Goal: Task Accomplishment & Management: Use online tool/utility

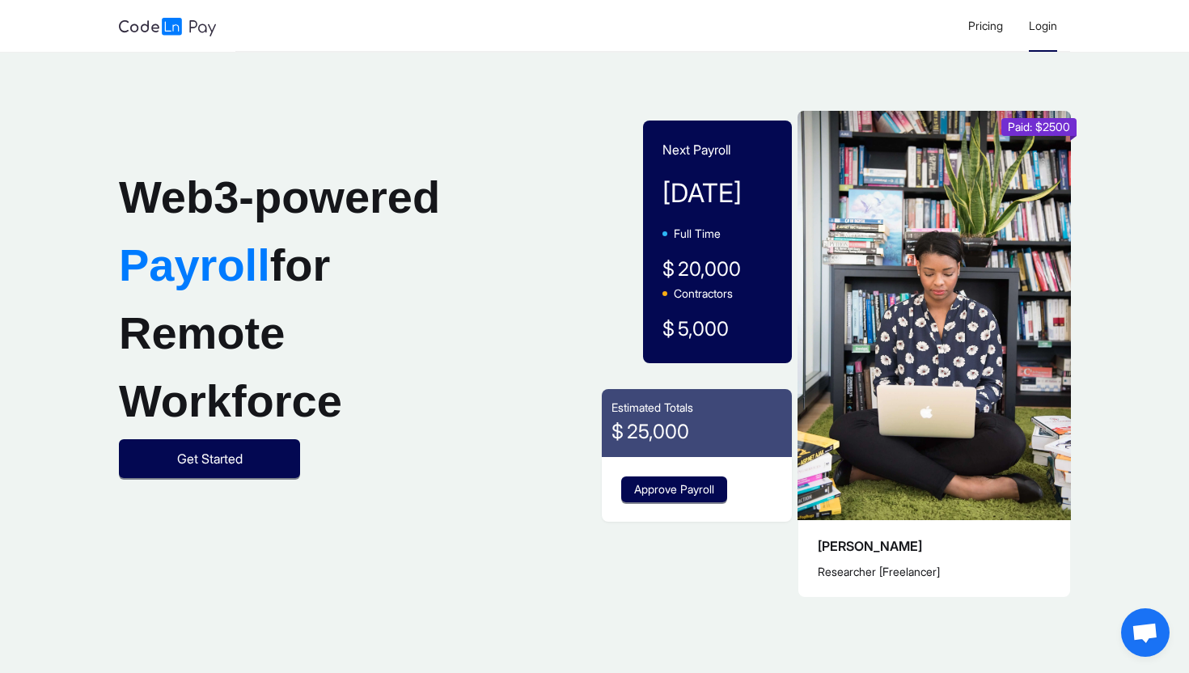
click at [1052, 28] on span "Login" at bounding box center [1043, 26] width 28 height 14
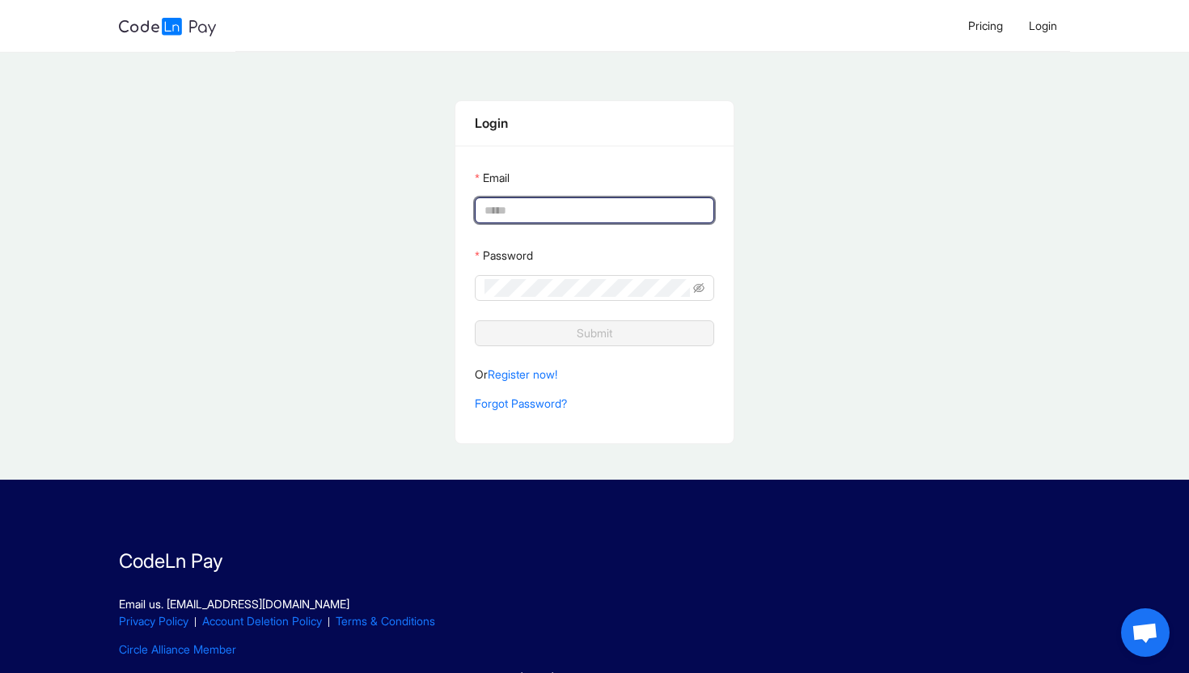
click at [670, 211] on input "Email" at bounding box center [592, 210] width 216 height 18
type input "**********"
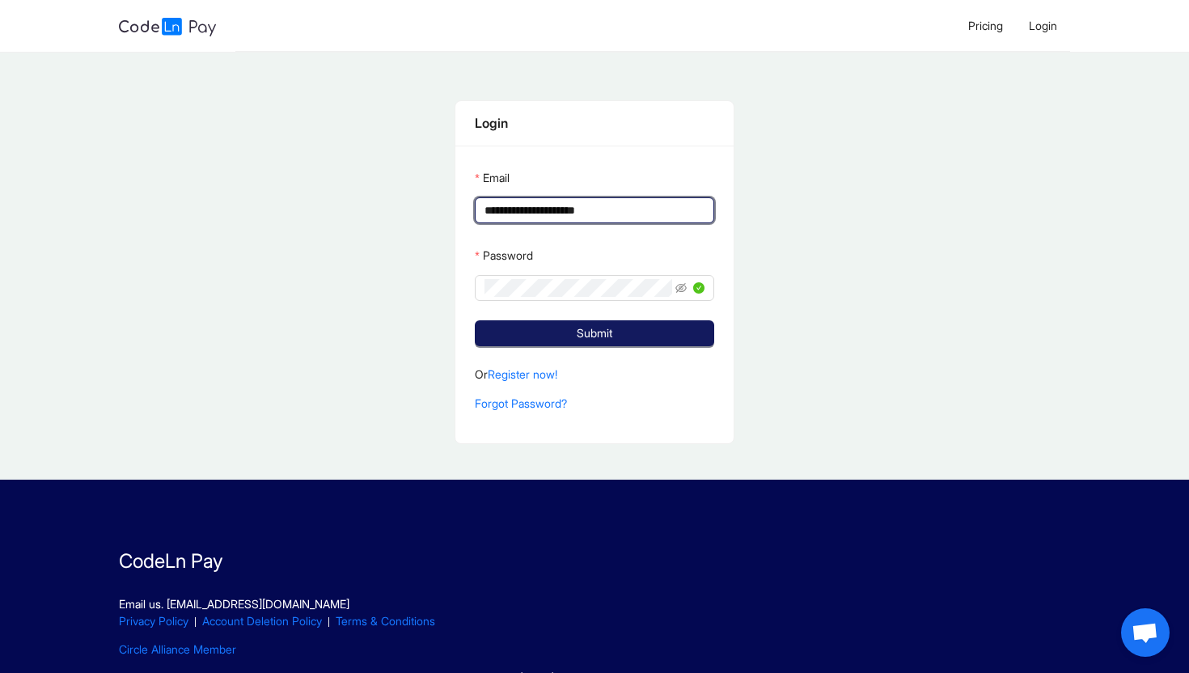
click at [672, 332] on button "Submit" at bounding box center [594, 333] width 239 height 26
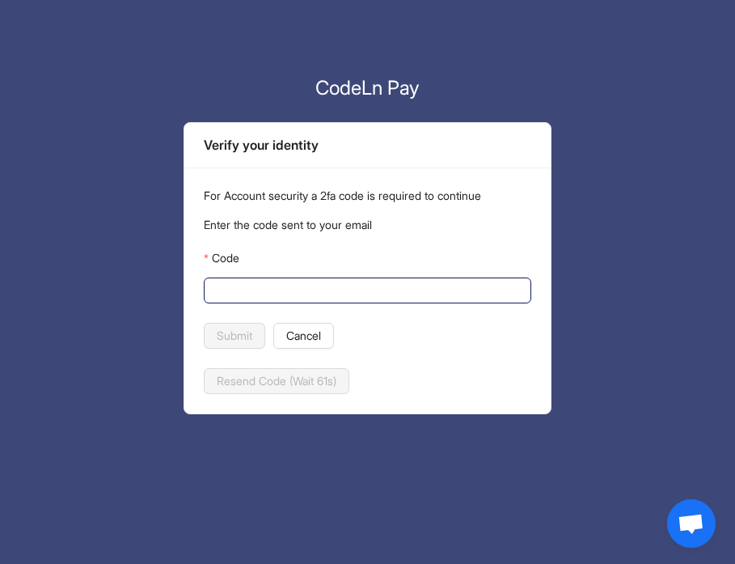
click at [256, 285] on input "Code" at bounding box center [365, 290] width 305 height 18
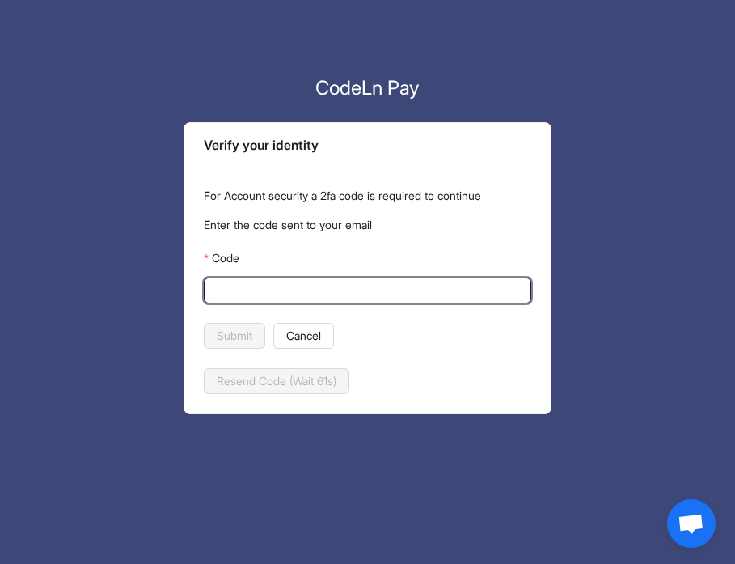
paste input "******"
type input "******"
click at [239, 342] on span "Submit" at bounding box center [235, 336] width 36 height 18
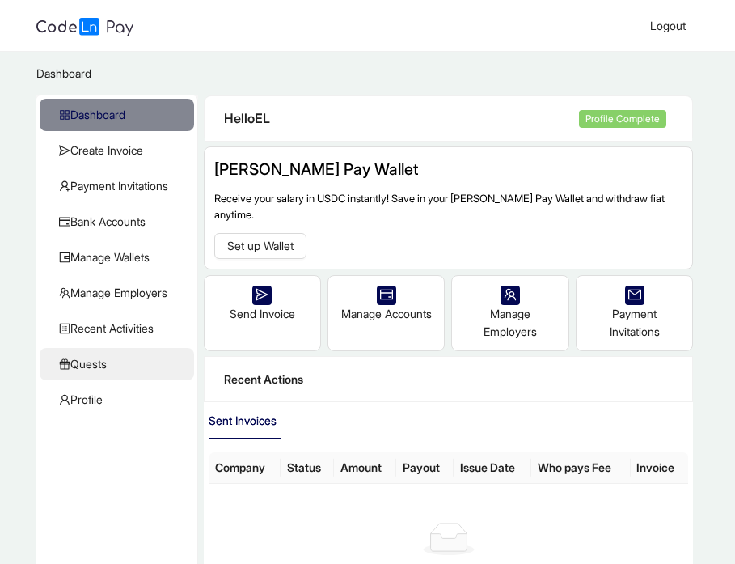
click at [99, 367] on span "Quests" at bounding box center [120, 364] width 122 height 32
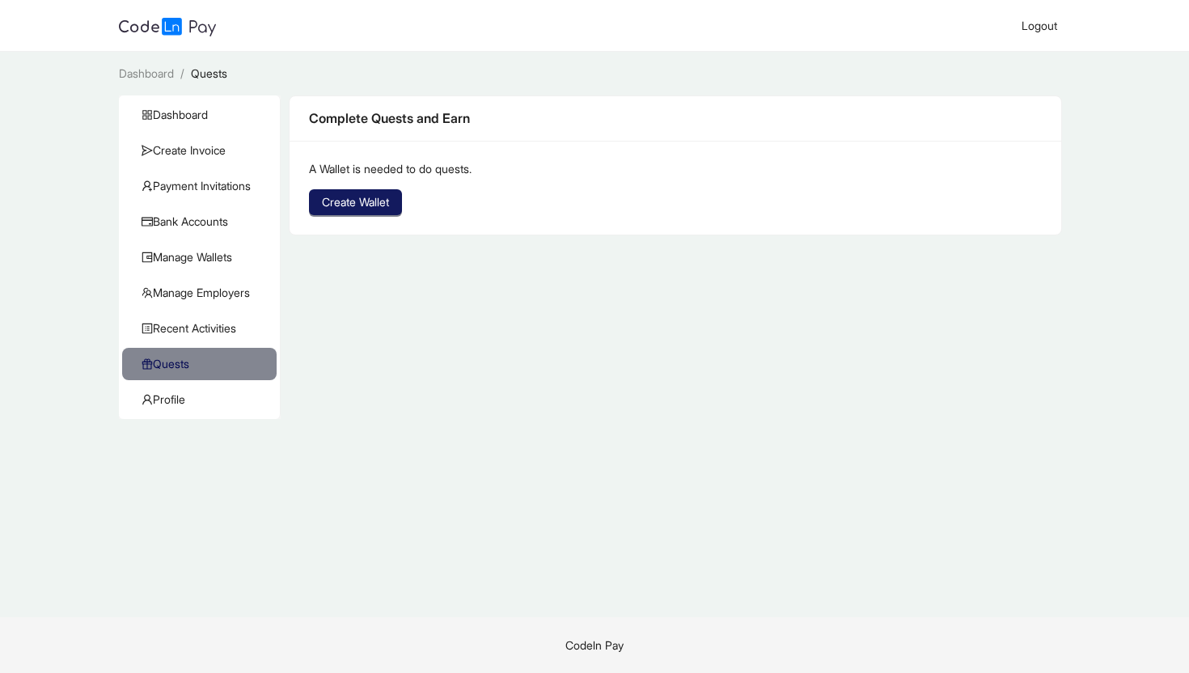
click at [388, 205] on span "Create Wallet" at bounding box center [355, 202] width 67 height 18
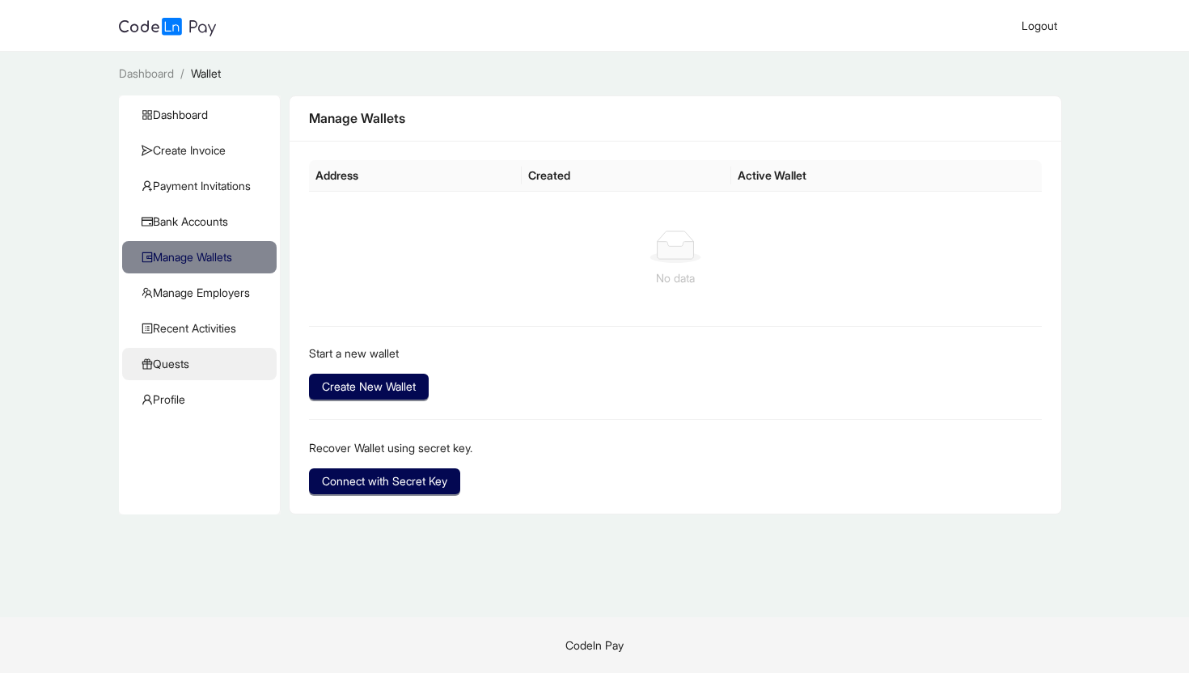
click at [212, 365] on span "Quests" at bounding box center [203, 364] width 122 height 32
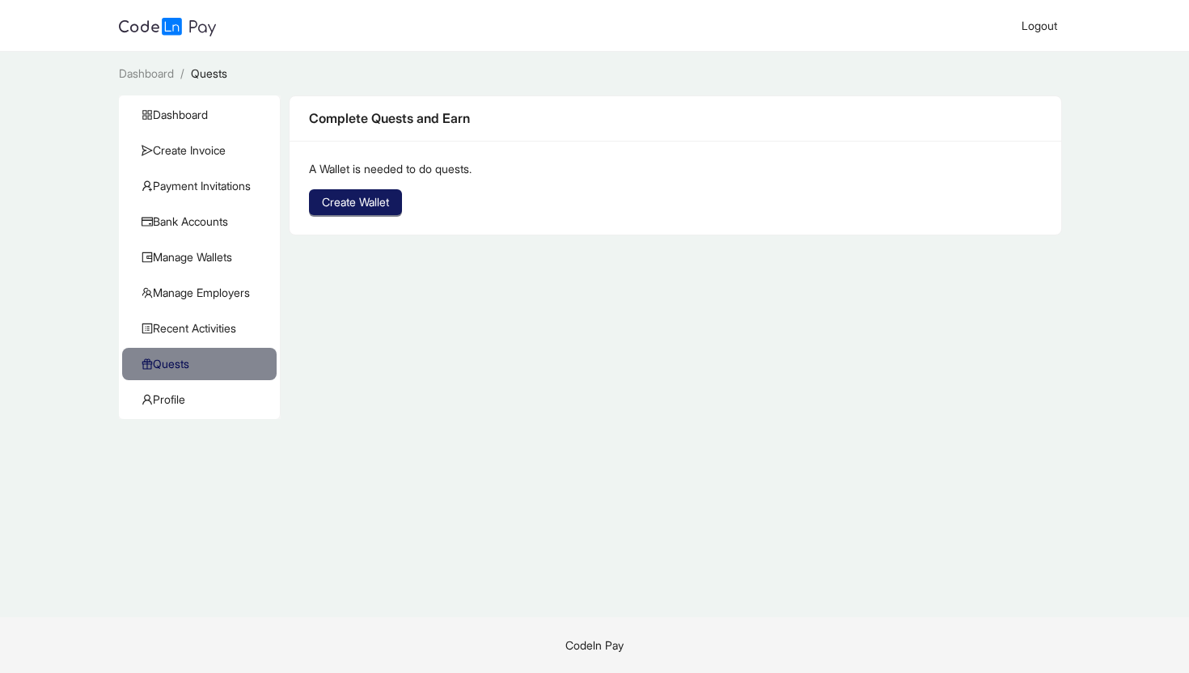
click at [359, 200] on span "Create Wallet" at bounding box center [355, 202] width 67 height 18
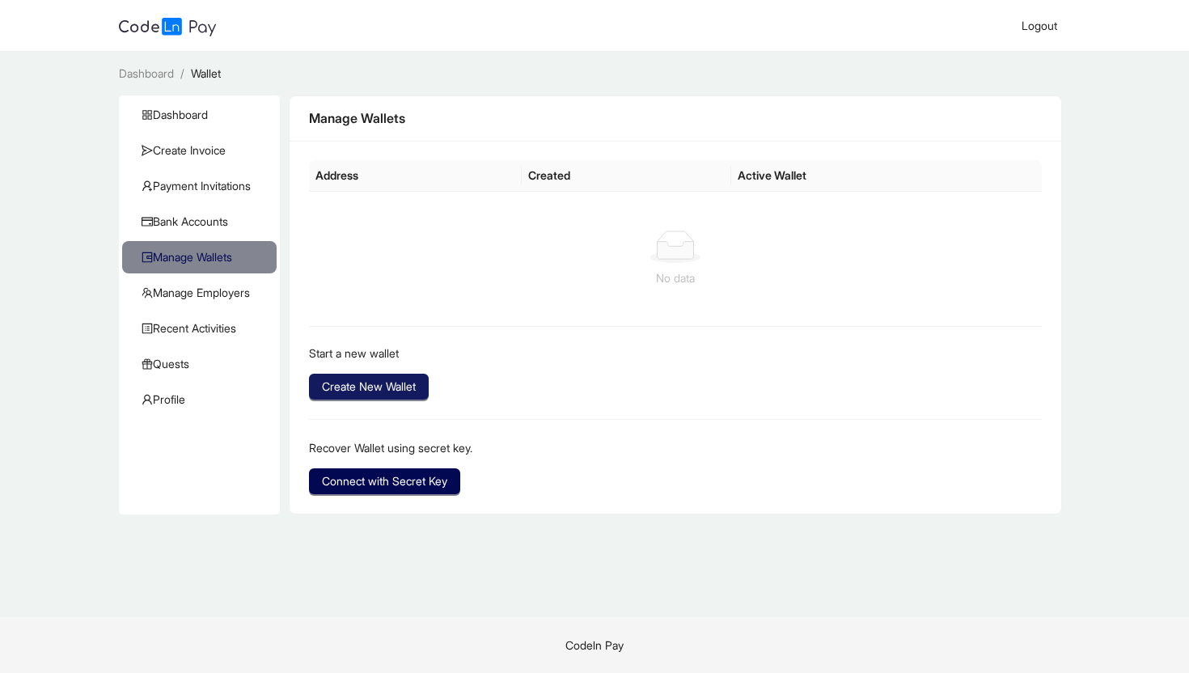
click at [412, 388] on span "Create New Wallet" at bounding box center [369, 387] width 94 height 18
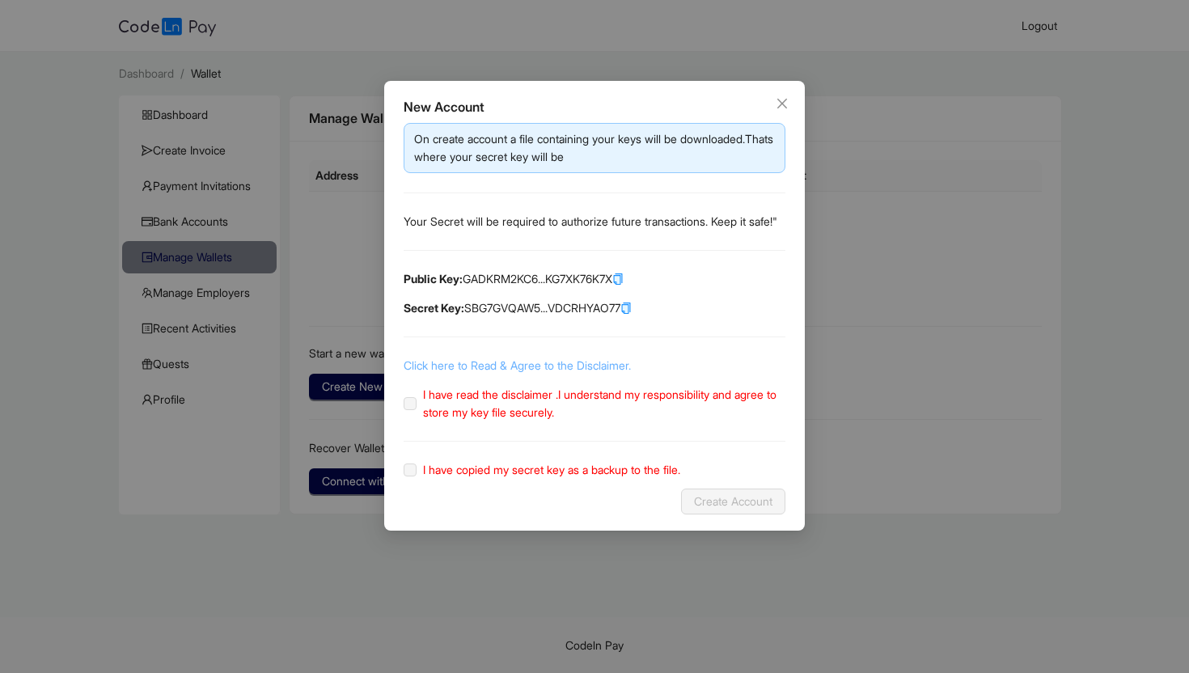
click at [417, 372] on link "Click here to Read & Agree to the Disclaimer." at bounding box center [517, 365] width 227 height 14
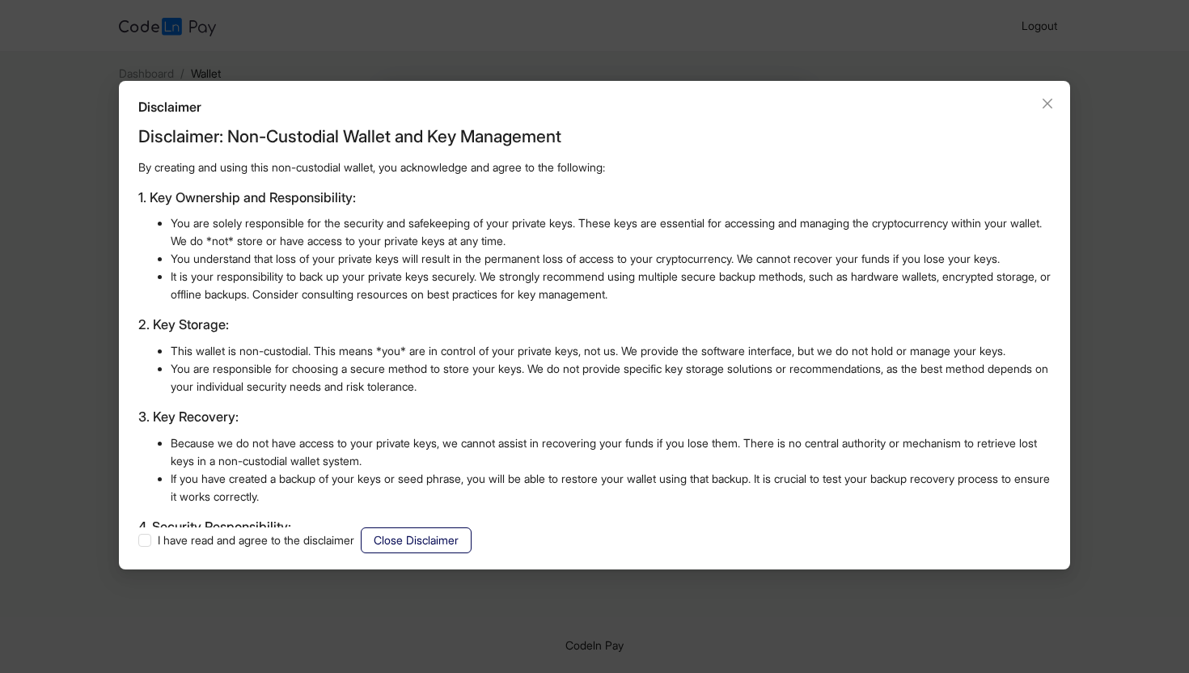
scroll to position [376, 0]
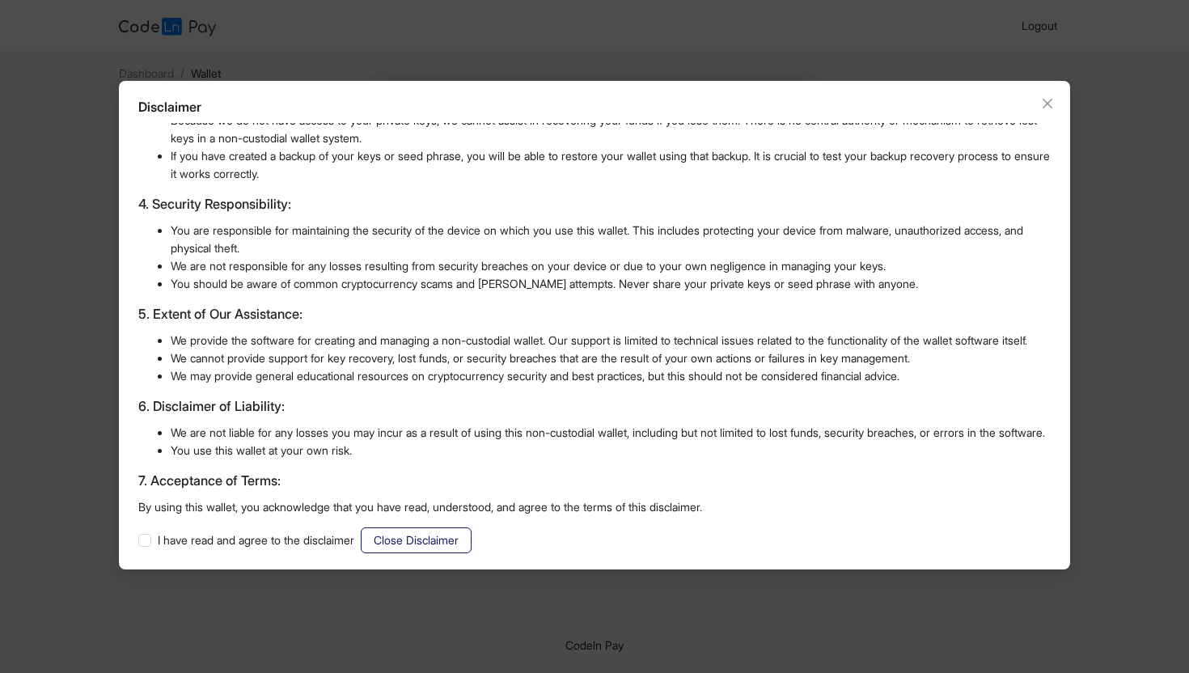
click at [437, 535] on span "Close Disclaimer" at bounding box center [416, 540] width 85 height 18
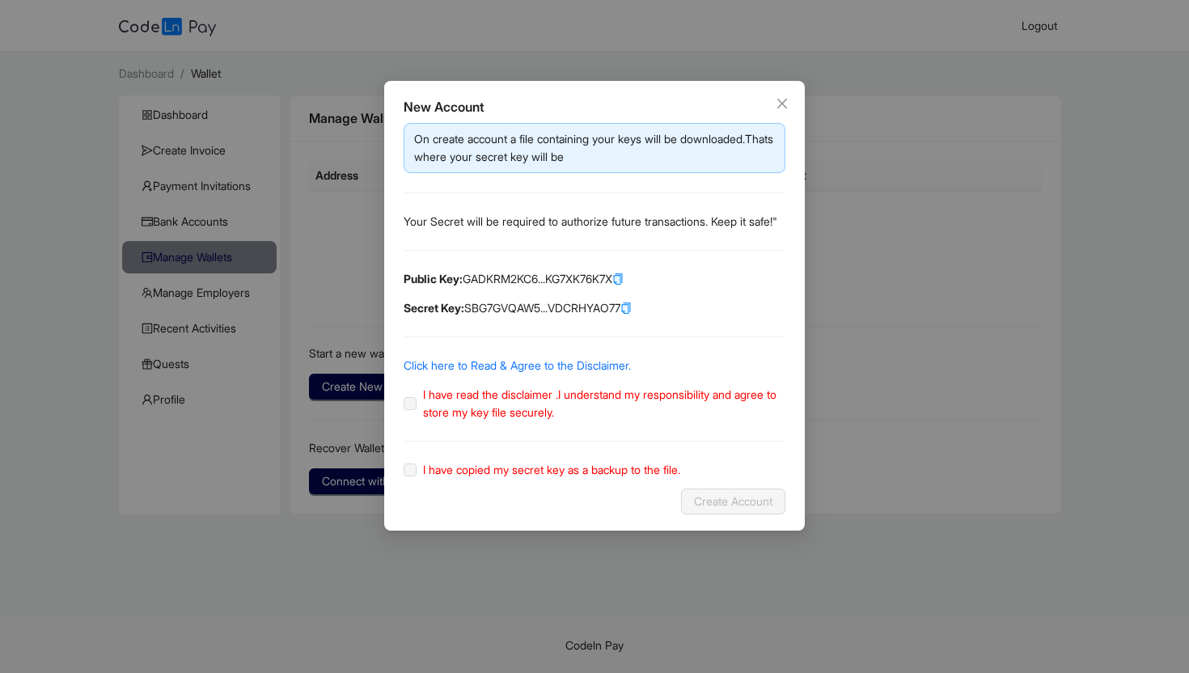
click at [406, 420] on label "I have read the disclaimer .I understand my responsibility and agree to store m…" at bounding box center [595, 404] width 382 height 36
click at [410, 420] on label "I have read the disclaimer .I understand my responsibility and agree to store m…" at bounding box center [595, 404] width 382 height 36
click at [446, 372] on link "Click here to Read & Agree to the Disclaimer." at bounding box center [517, 365] width 227 height 14
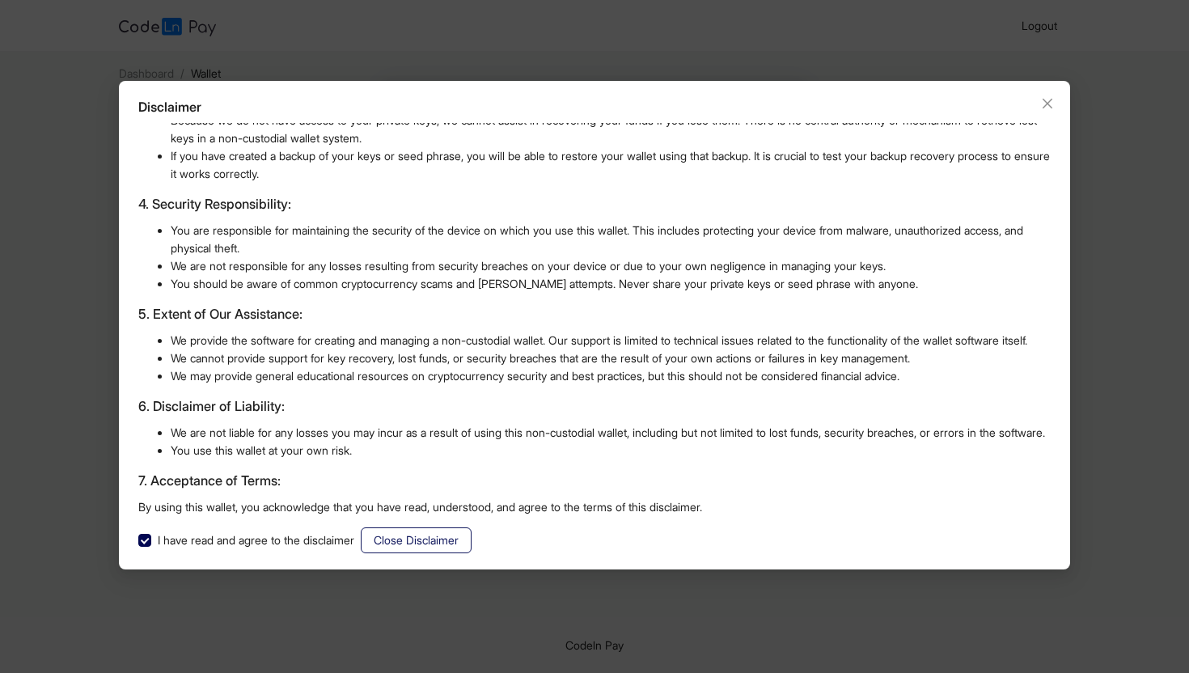
click at [426, 544] on span "Close Disclaimer" at bounding box center [416, 540] width 85 height 18
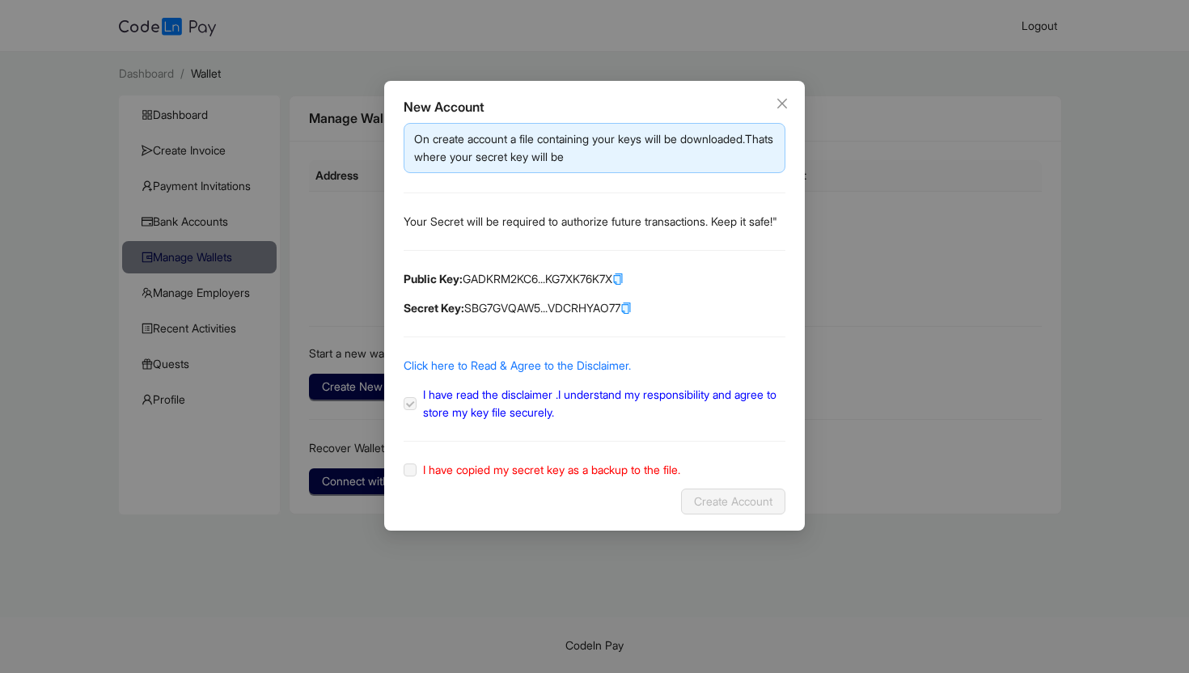
click at [409, 479] on label "I have copied my secret key as a backup to the file." at bounding box center [545, 470] width 283 height 18
click at [628, 313] on icon "copy" at bounding box center [626, 309] width 6 height 8
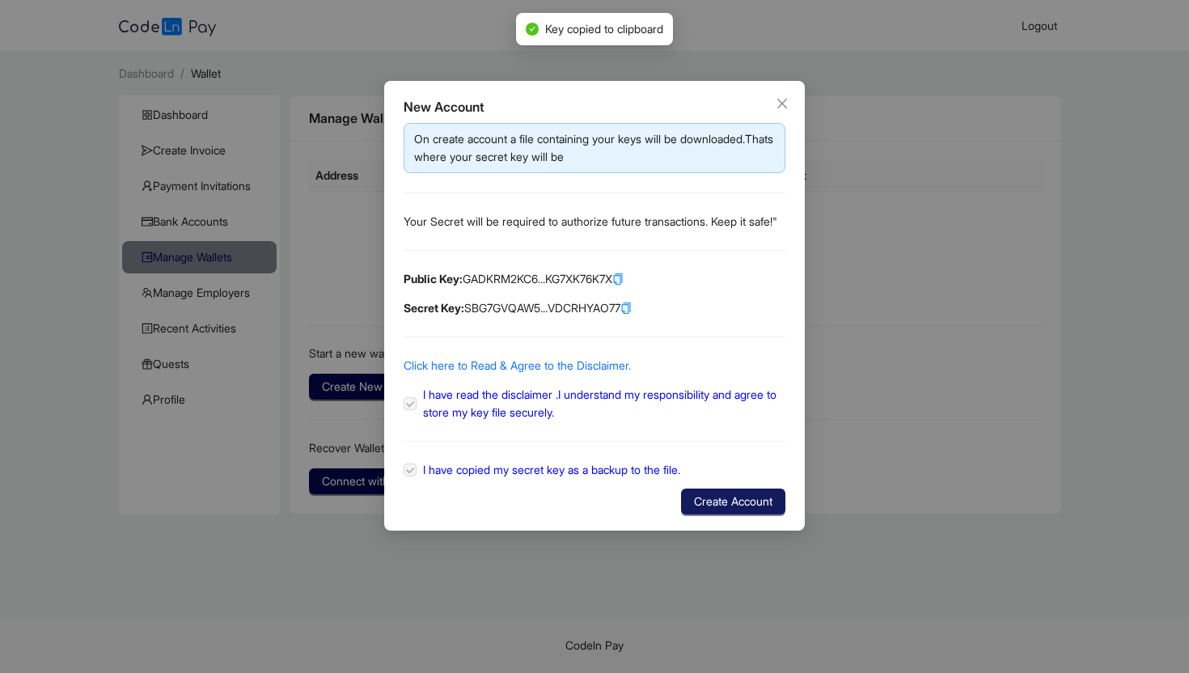
click at [752, 510] on span "Create Account" at bounding box center [733, 501] width 78 height 18
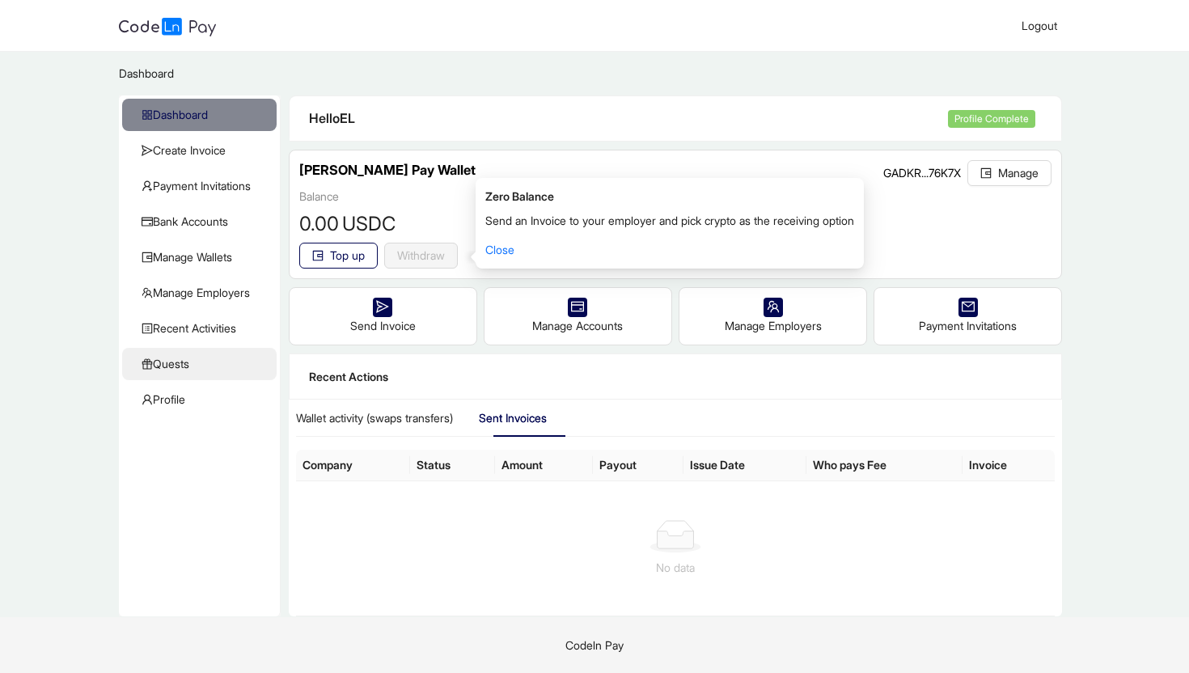
click at [197, 365] on span "Quests" at bounding box center [203, 364] width 122 height 32
